Goal: Task Accomplishment & Management: Manage account settings

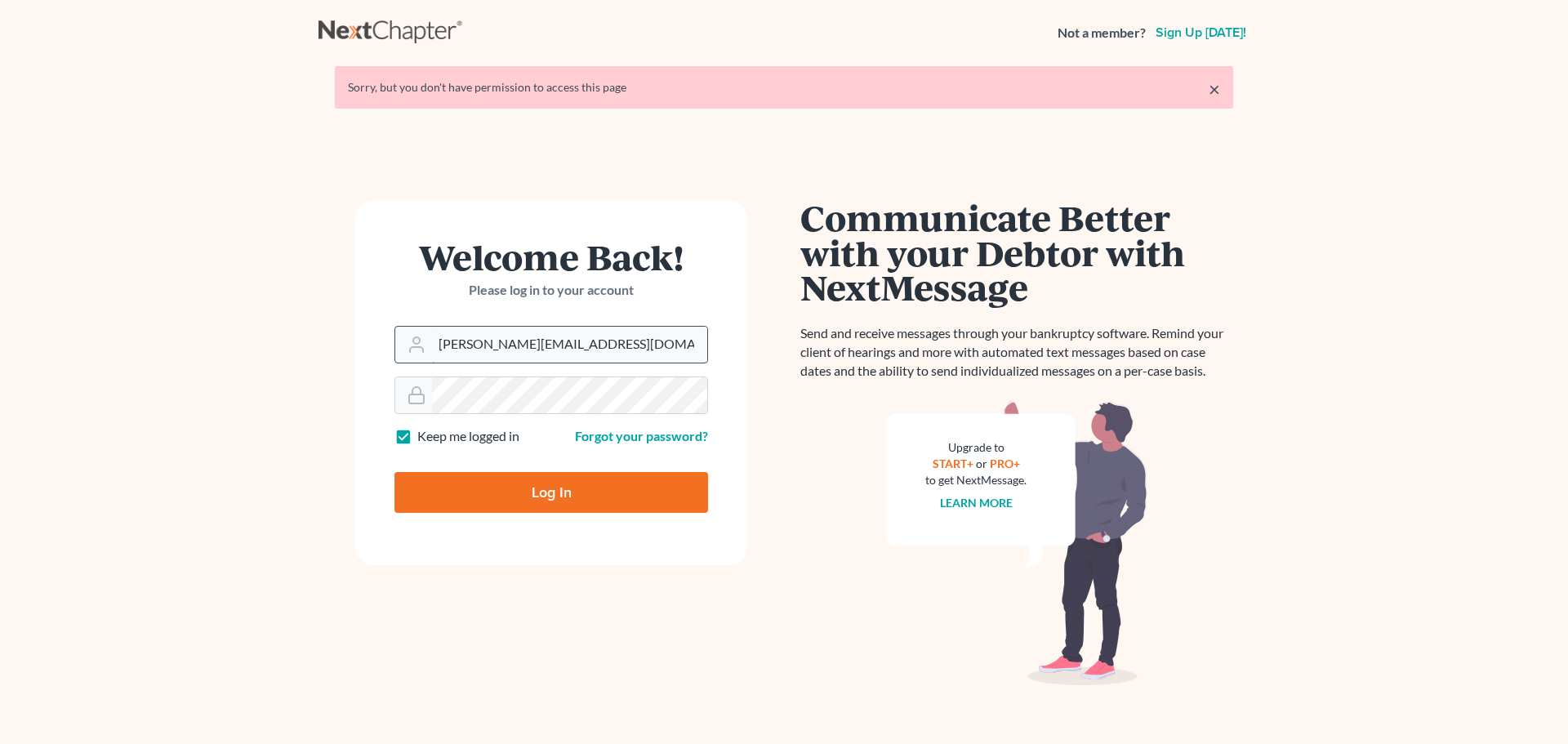
click at [542, 352] on input "[PERSON_NAME][EMAIL_ADDRESS][DOMAIN_NAME]" at bounding box center [569, 344] width 275 height 36
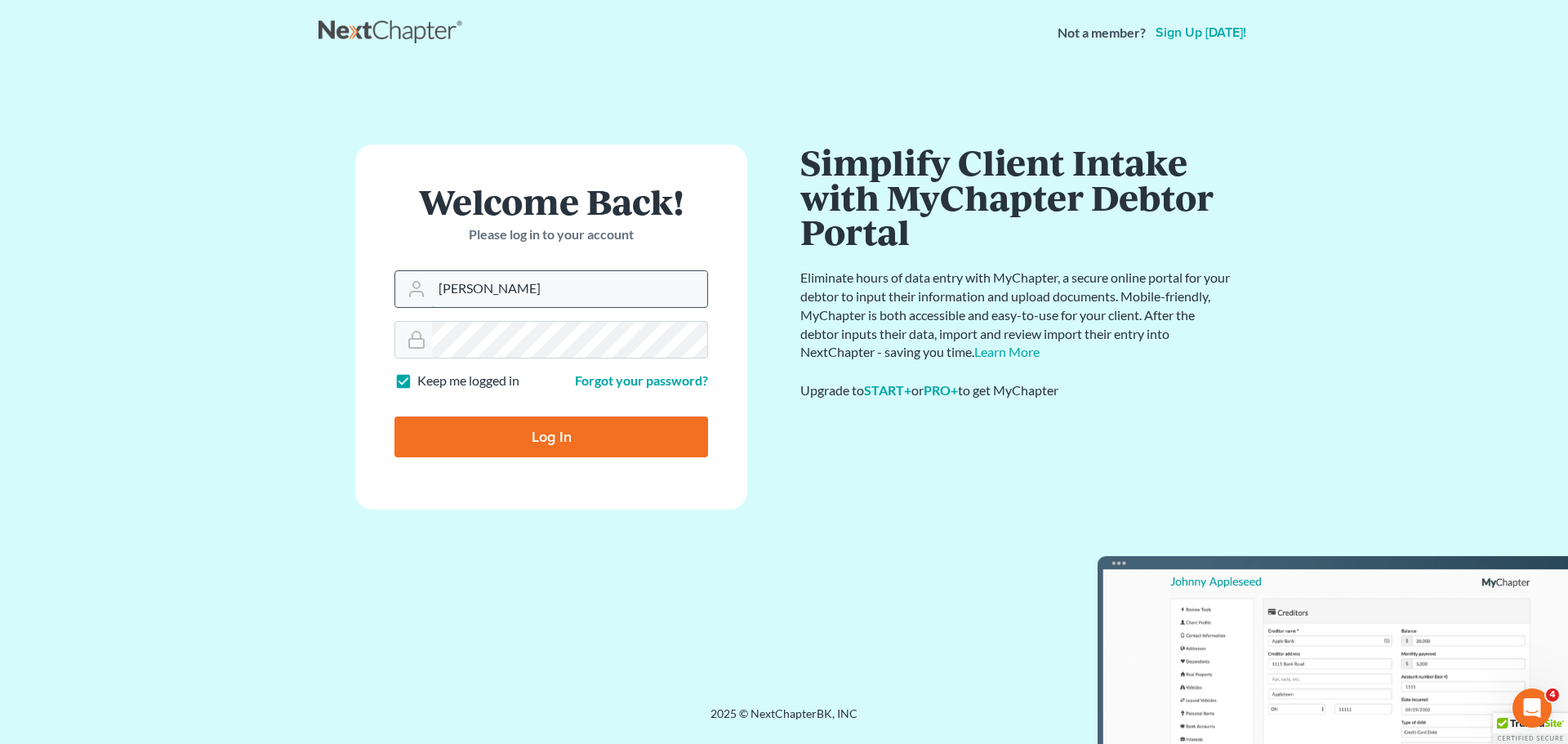
type input "[EMAIL_ADDRESS][DOMAIN_NAME]"
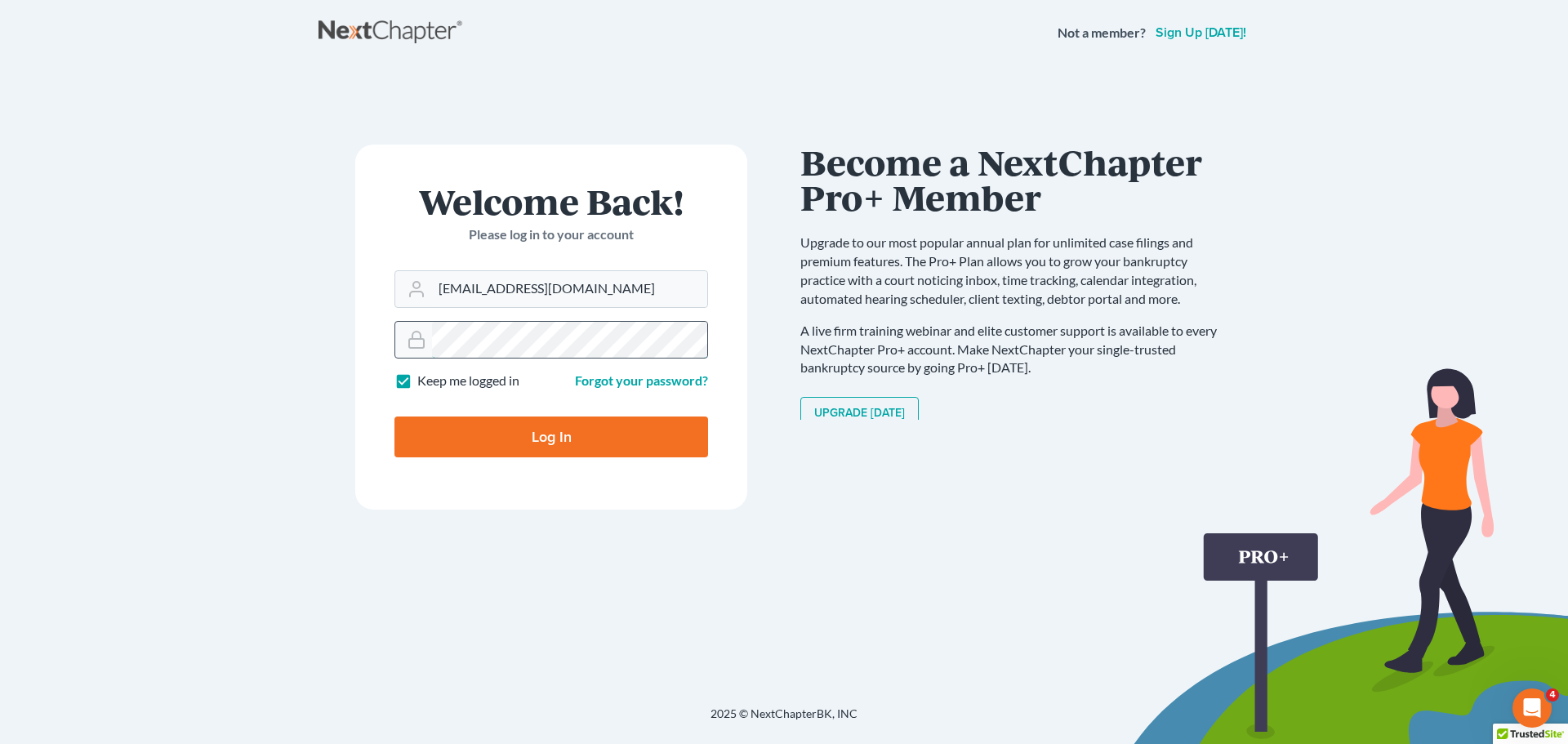
click at [394, 416] on input "Log In" at bounding box center [551, 436] width 313 height 41
type input "Thinking..."
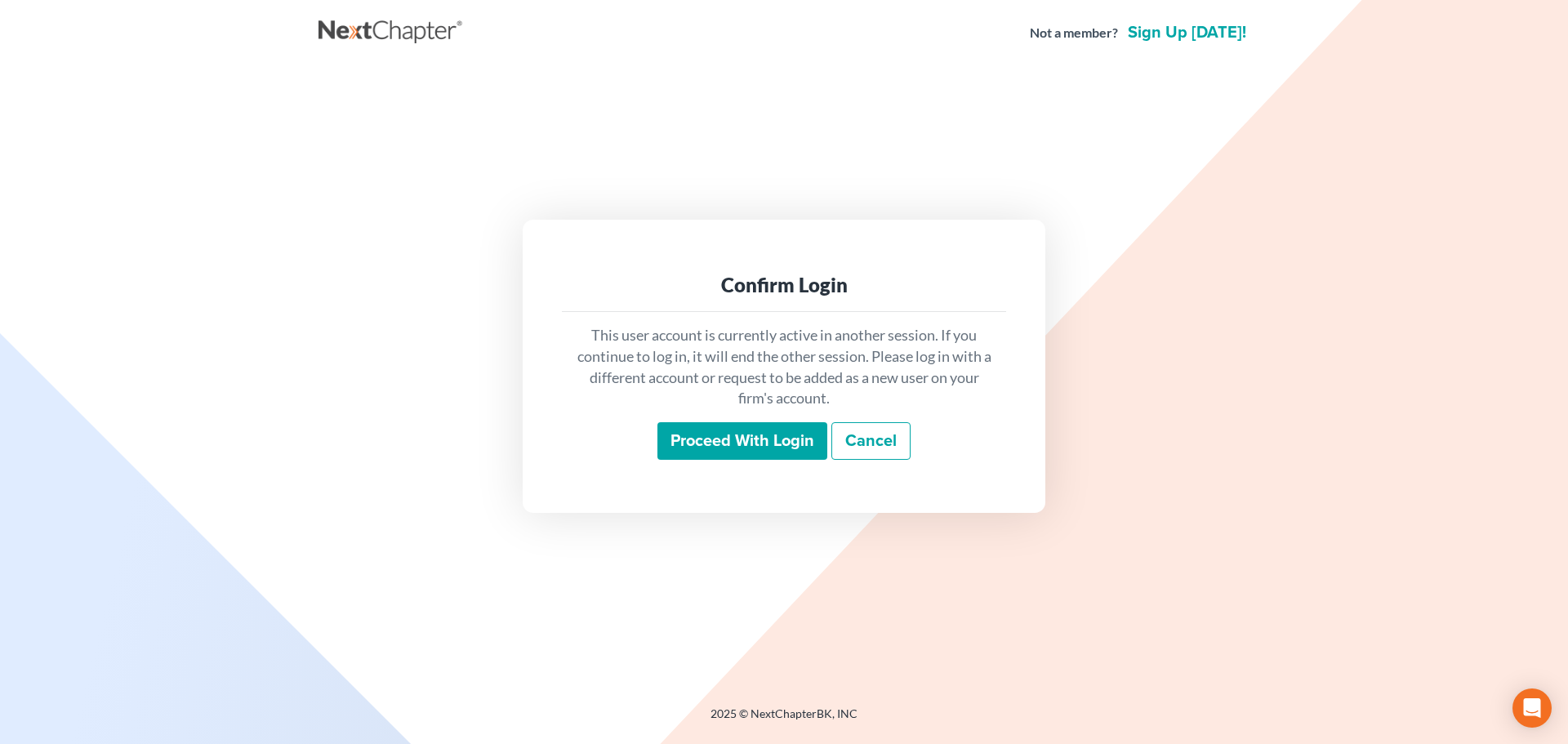
click at [711, 416] on div "This user account is currently active in another session. If you continue to lo…" at bounding box center [784, 392] width 444 height 161
click at [715, 432] on input "Proceed with login" at bounding box center [742, 440] width 170 height 37
